Goal: Transaction & Acquisition: Purchase product/service

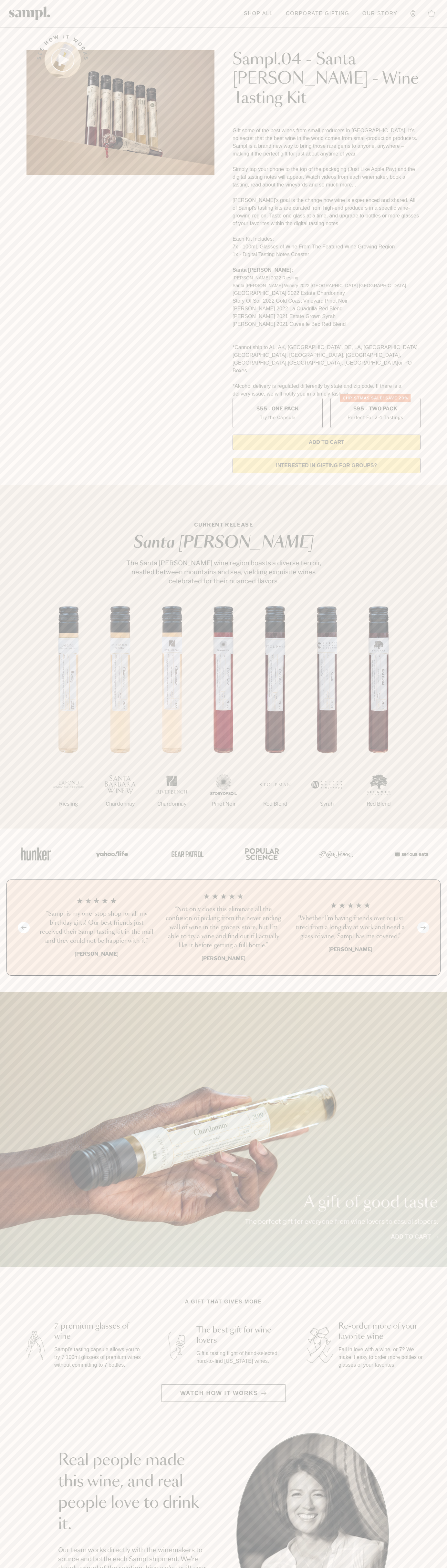
click at [406, 23] on header "Toggle navigation menu Shop All Corporate Gifting Our Story Account Story Shop …" at bounding box center [224, 13] width 447 height 27
click at [446, 939] on main "See how it works Sampl.04 - Santa Barbara - Wine Tasting Kit Gift some of the b…" at bounding box center [224, 1229] width 447 height 2458
click at [440, 1567] on html "Skip to main content Toggle navigation menu Shop All Corporate Gifting Our Stor…" at bounding box center [224, 1304] width 447 height 2608
click at [5, 1205] on div "A gift of good taste The perfect gift for everyone from wine lovers to casual s…" at bounding box center [224, 1129] width 447 height 275
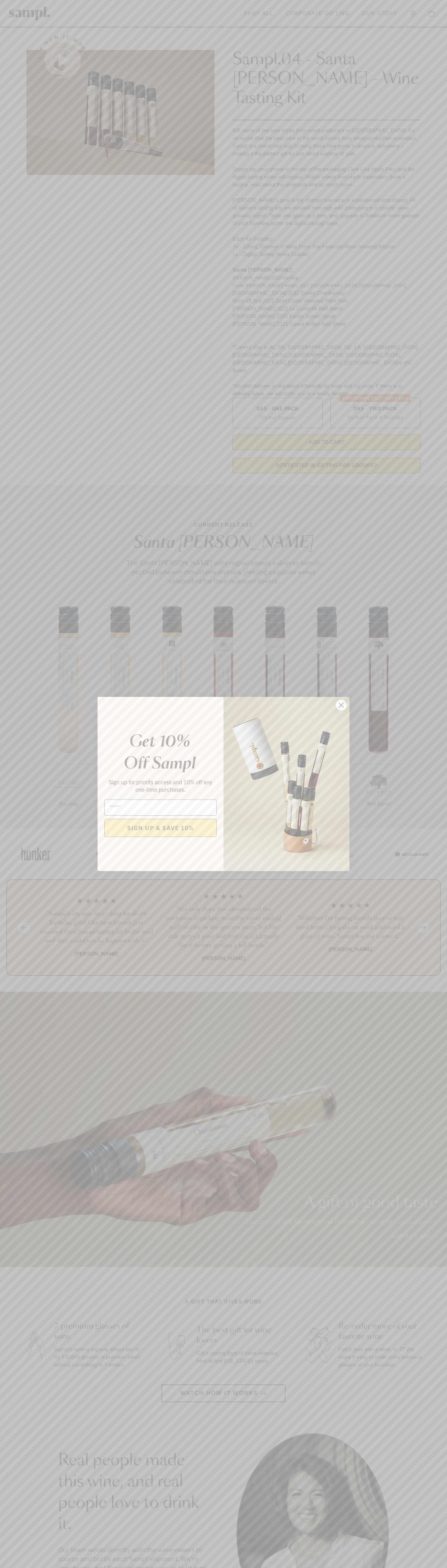
click at [341, 705] on icon "Close dialog" at bounding box center [341, 705] width 4 height 4
